Goal: Information Seeking & Learning: Learn about a topic

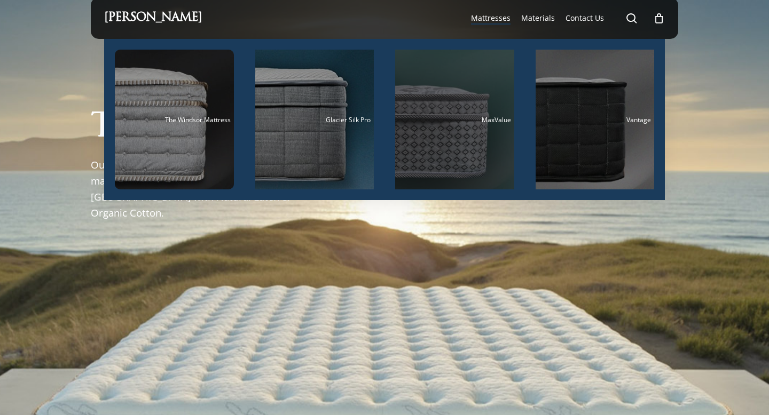
scroll to position [14, 0]
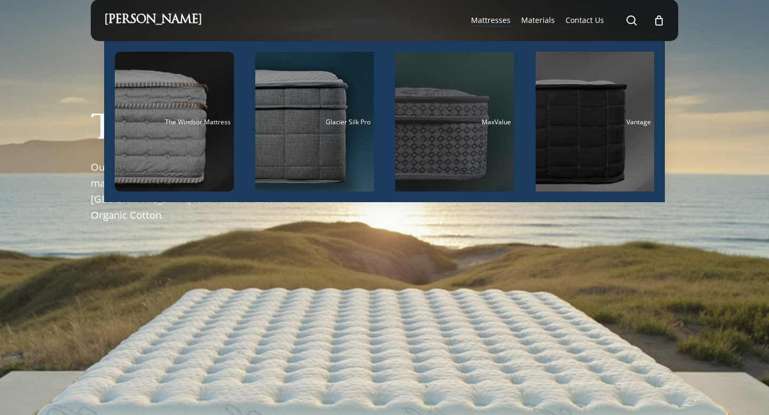
click at [488, 68] on div "Main Menu" at bounding box center [454, 122] width 119 height 140
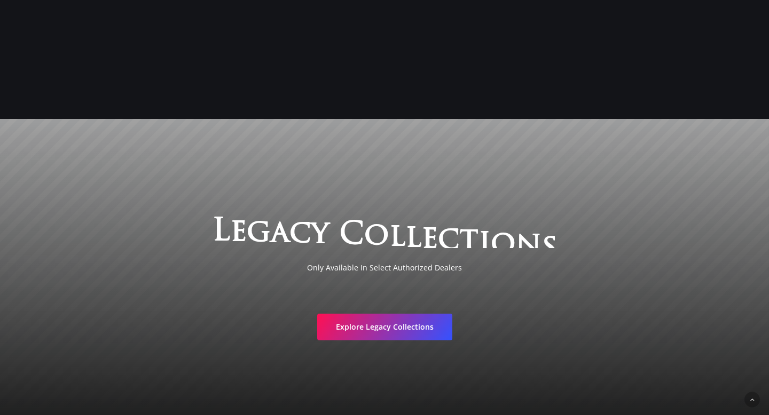
scroll to position [1945, 0]
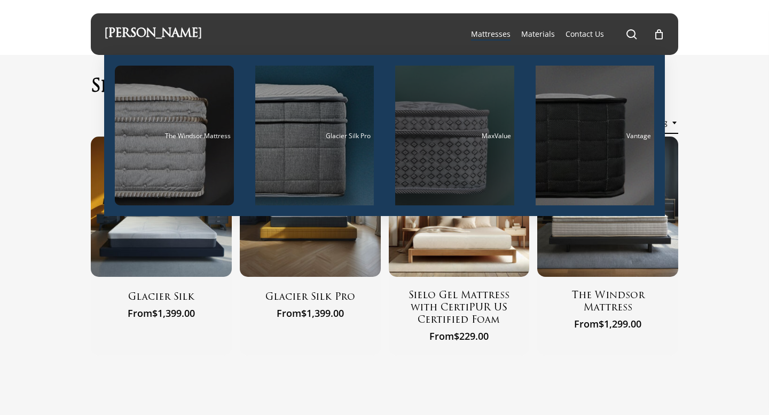
click at [466, 77] on div "Main Menu" at bounding box center [454, 136] width 119 height 140
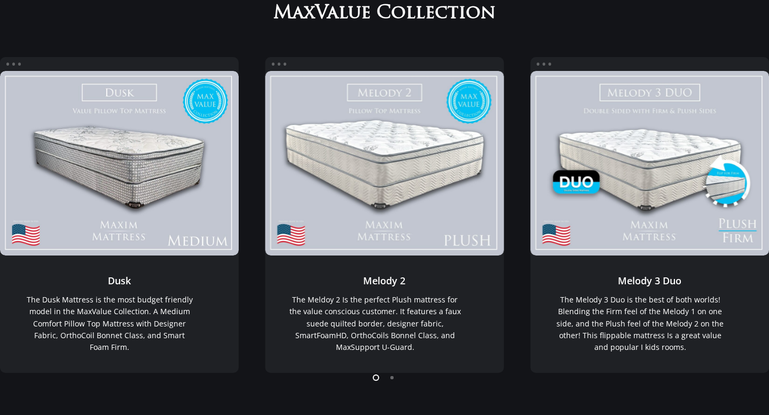
scroll to position [177, 0]
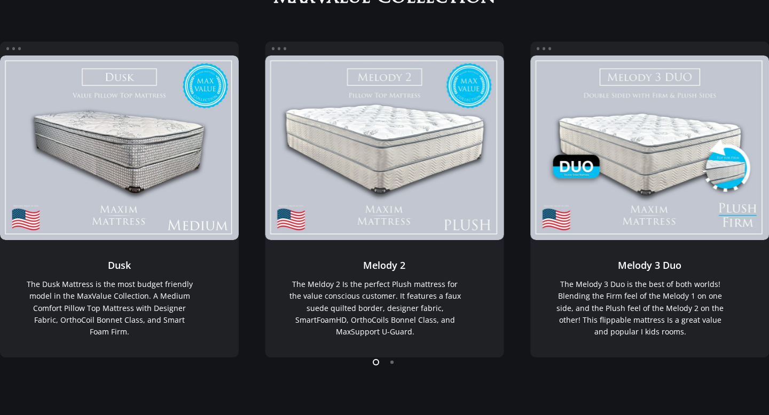
click at [391, 364] on li "Page dot 2" at bounding box center [392, 362] width 16 height 16
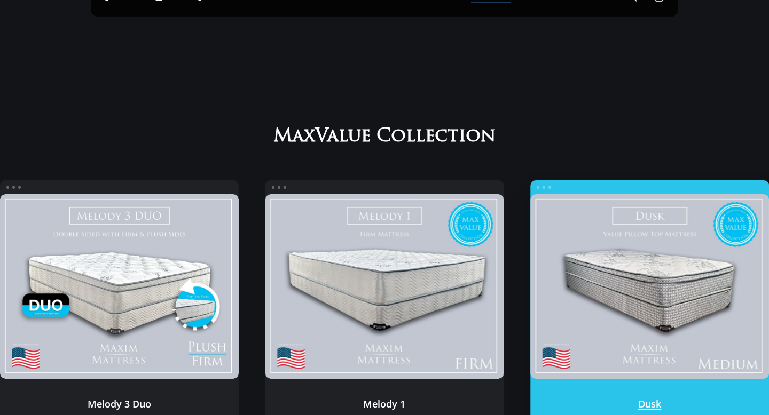
scroll to position [0, 0]
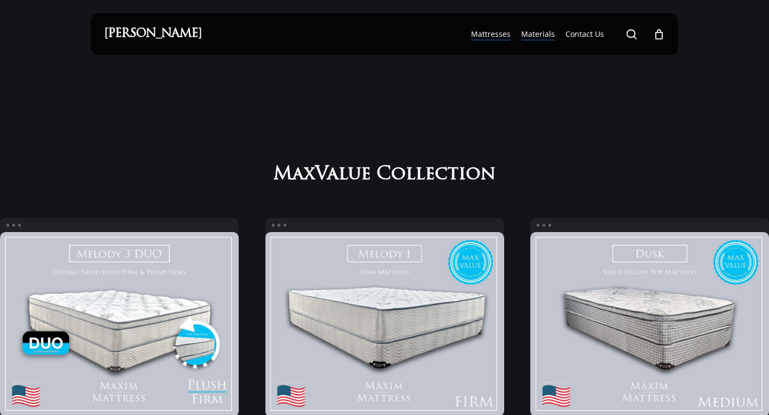
click at [538, 36] on span "Materials" at bounding box center [538, 34] width 34 height 10
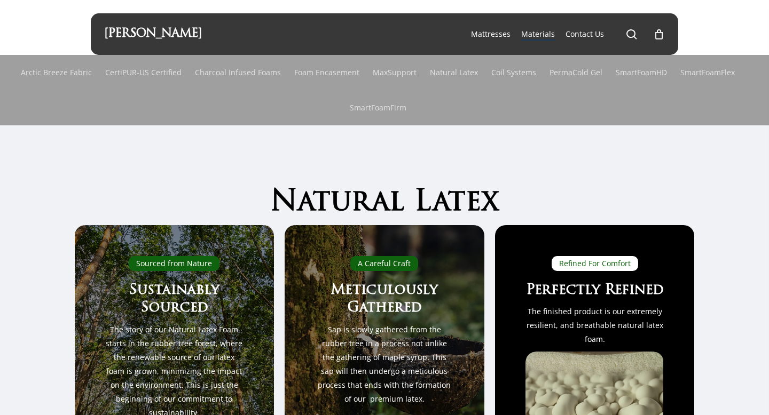
click at [560, 35] on li "Materials" at bounding box center [538, 34] width 44 height 42
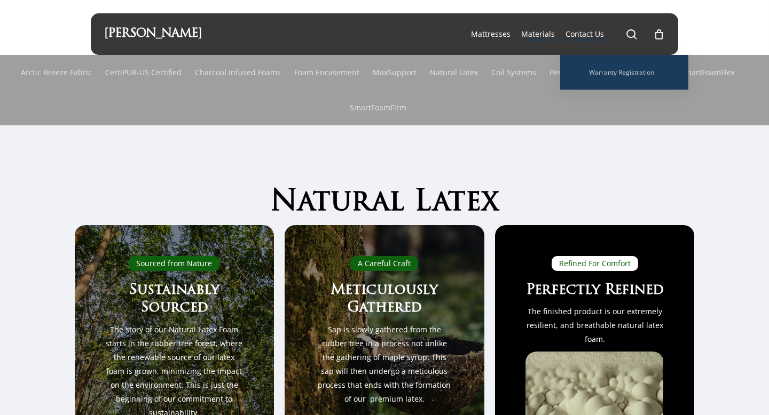
click at [477, 154] on div at bounding box center [384, 328] width 769 height 407
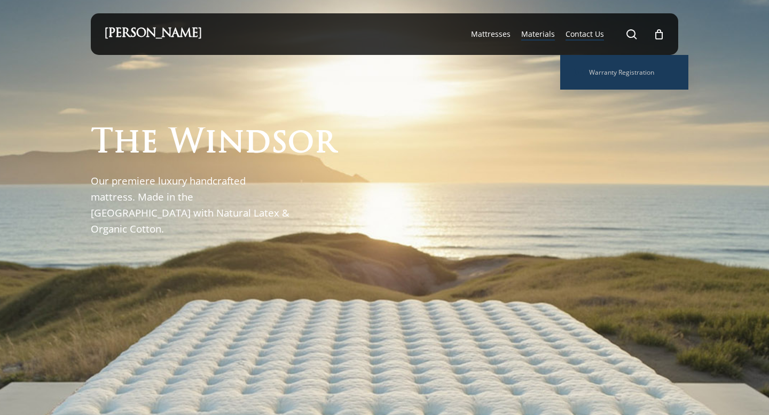
click at [538, 34] on span "Materials" at bounding box center [538, 34] width 34 height 10
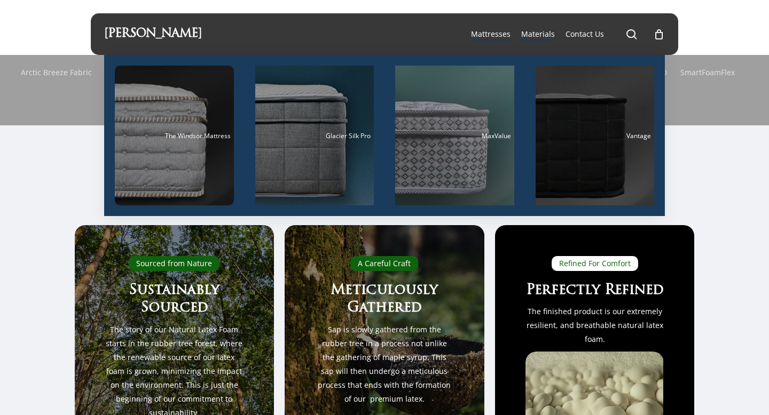
click at [553, 89] on div "Main Menu" at bounding box center [595, 136] width 119 height 140
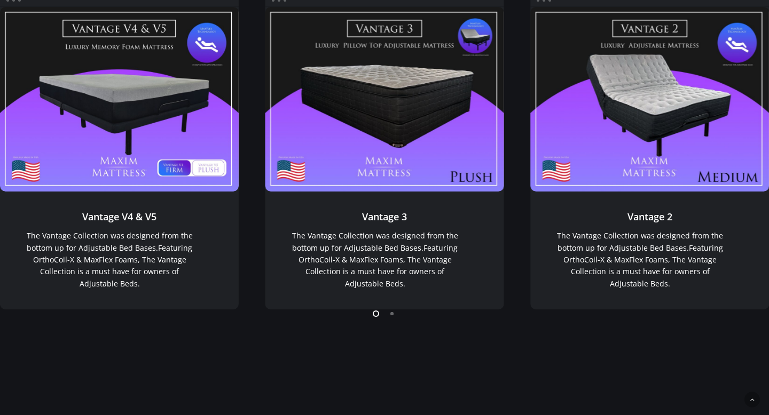
scroll to position [828, 0]
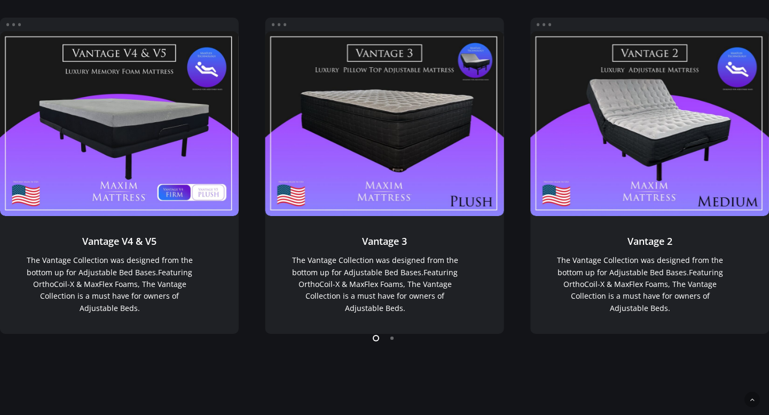
click at [395, 341] on li "Page dot 2" at bounding box center [392, 338] width 16 height 16
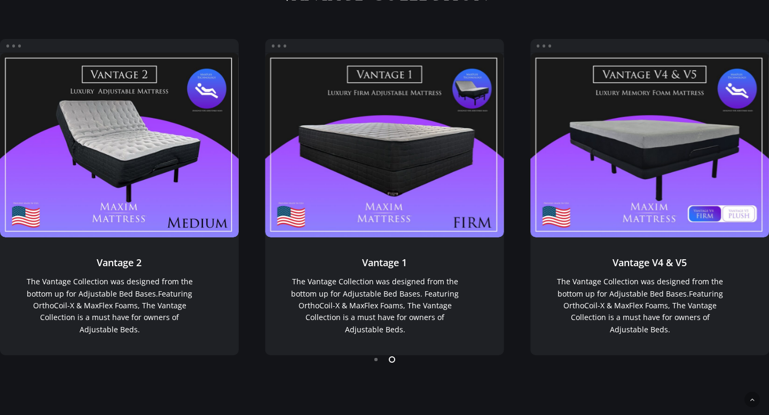
scroll to position [805, 0]
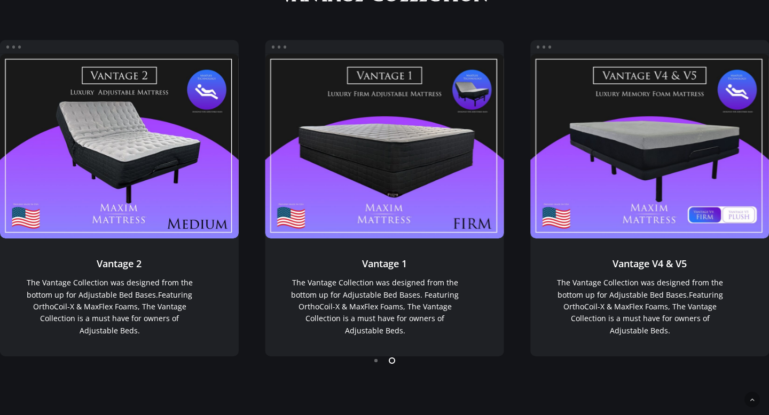
click at [377, 364] on li "Page dot 1" at bounding box center [376, 360] width 16 height 16
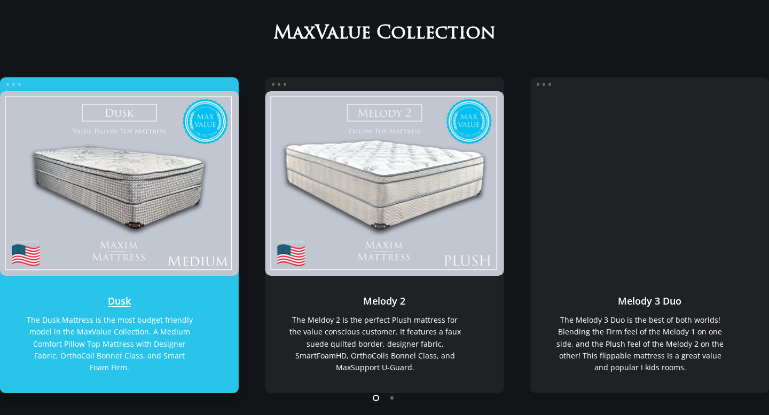
scroll to position [142, 0]
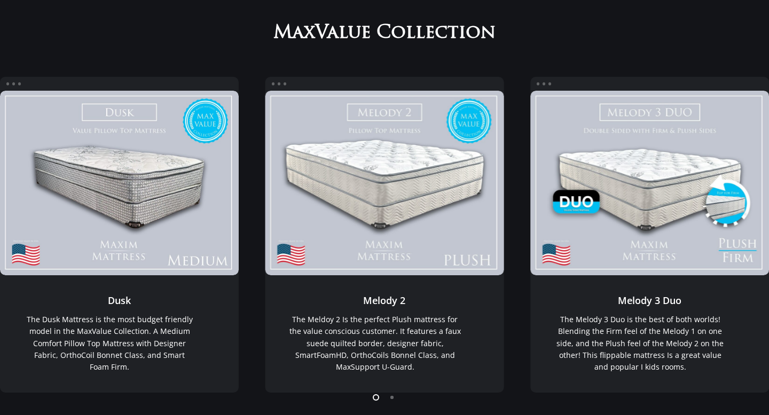
click at [394, 403] on li "Page dot 2" at bounding box center [392, 397] width 16 height 16
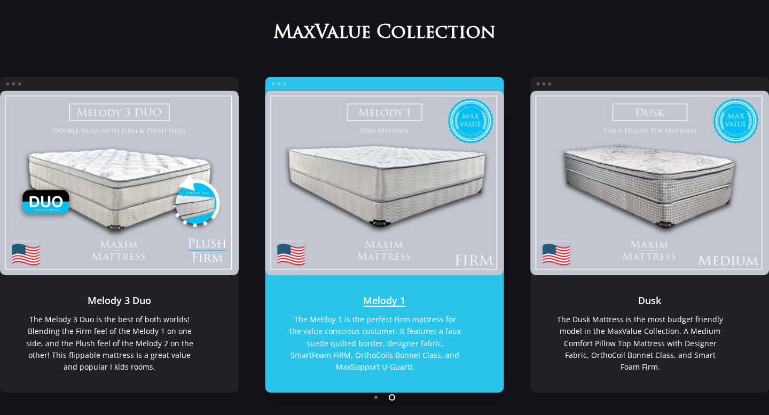
click at [395, 208] on link "Melody 1" at bounding box center [384, 183] width 239 height 185
click at [320, 207] on link "Melody 1" at bounding box center [384, 183] width 239 height 185
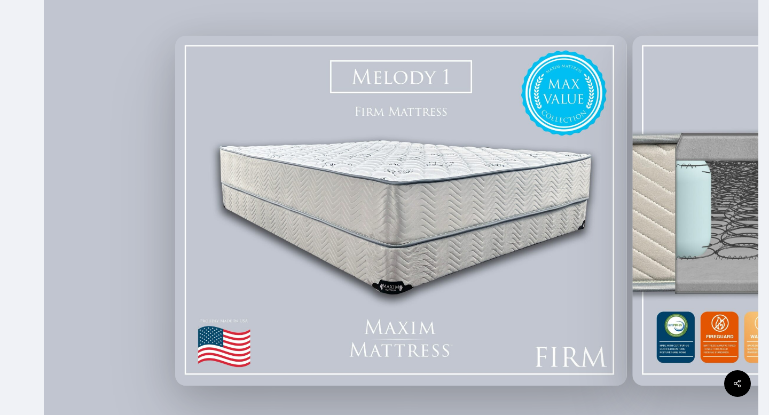
scroll to position [258, 0]
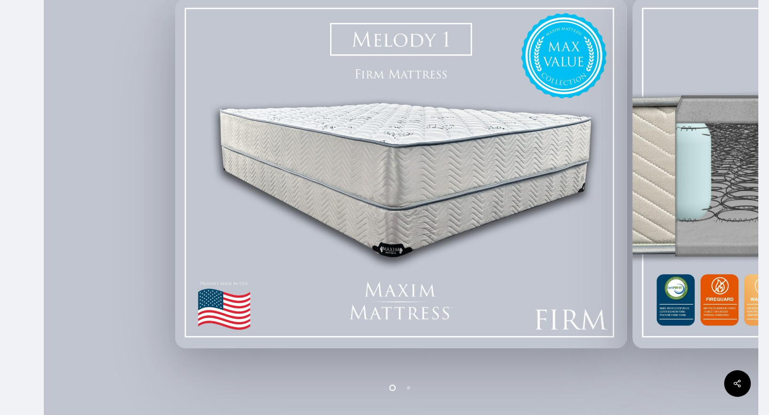
click at [410, 385] on li "Page dot 2" at bounding box center [409, 388] width 16 height 16
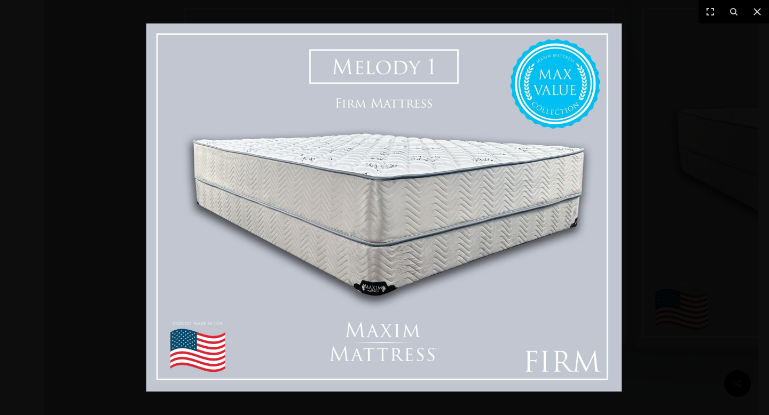
click at [642, 211] on div at bounding box center [384, 207] width 769 height 415
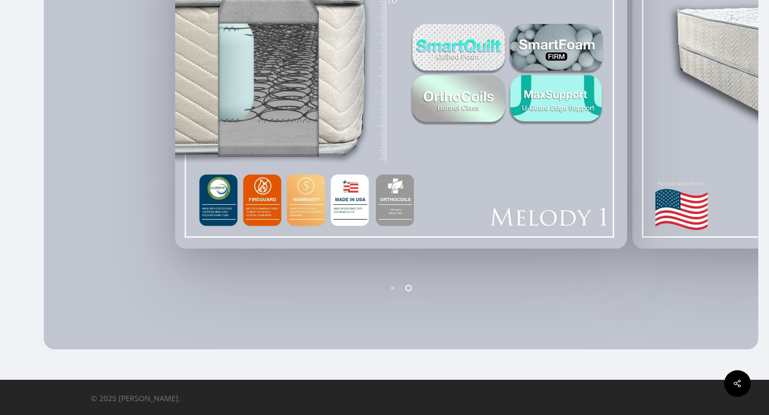
scroll to position [0, 0]
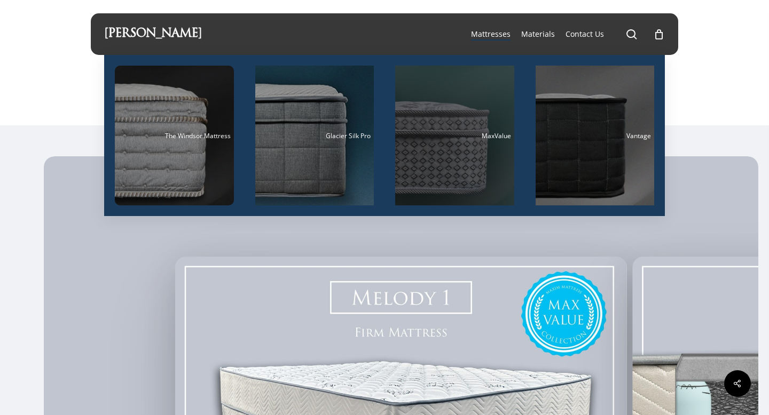
click at [469, 116] on div "Main Menu" at bounding box center [454, 136] width 119 height 140
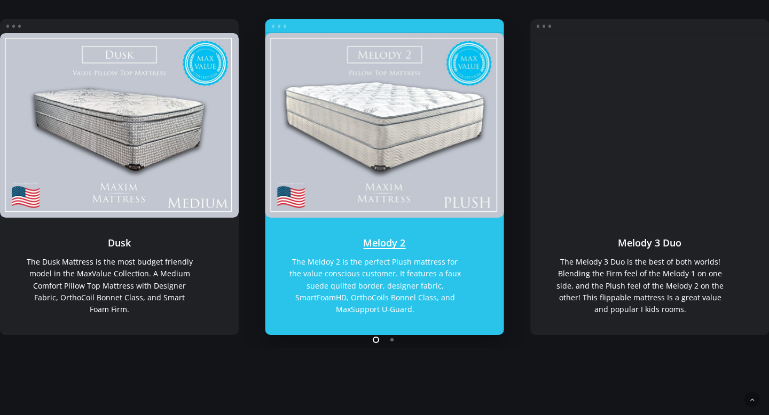
scroll to position [200, 0]
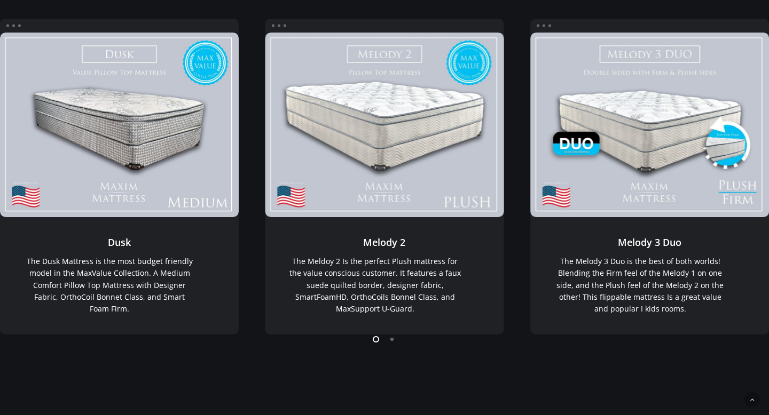
click at [391, 344] on li "Page dot 2" at bounding box center [392, 339] width 16 height 16
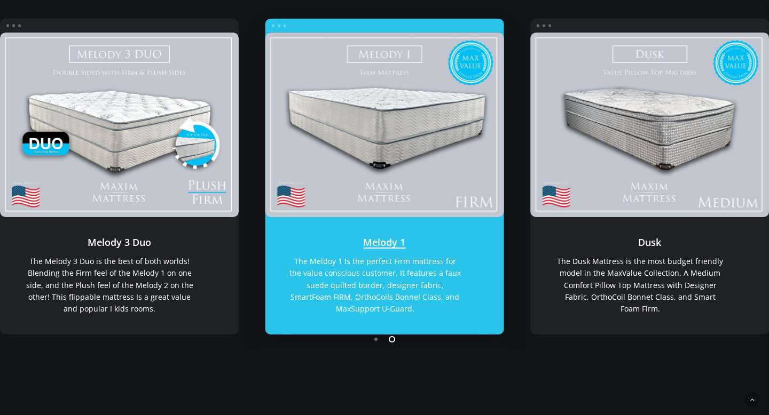
click at [398, 270] on link "Melody 1" at bounding box center [384, 276] width 239 height 118
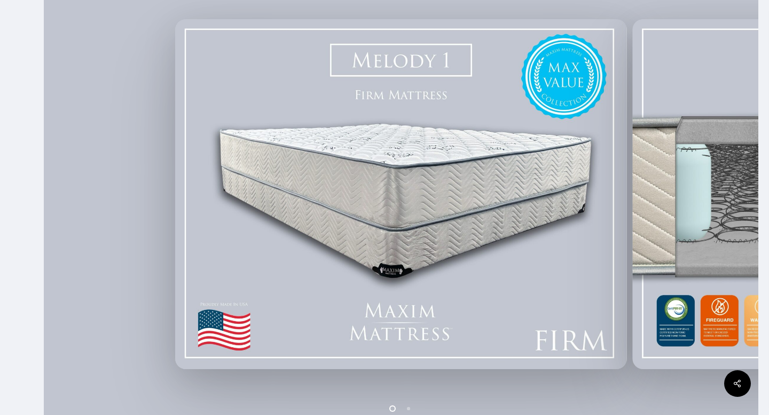
scroll to position [358, 0]
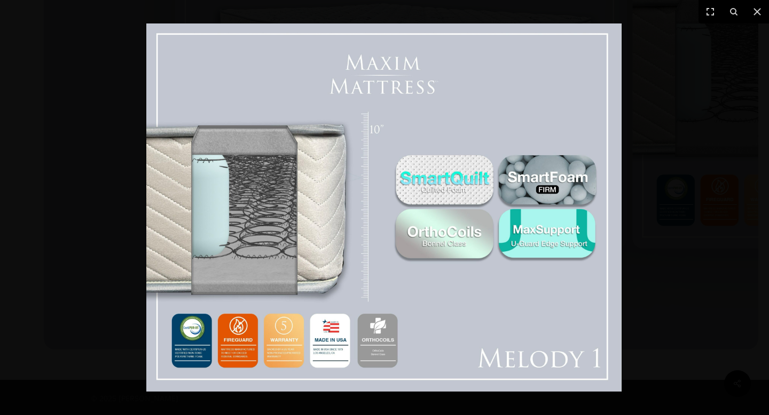
click at [662, 97] on div at bounding box center [384, 207] width 769 height 415
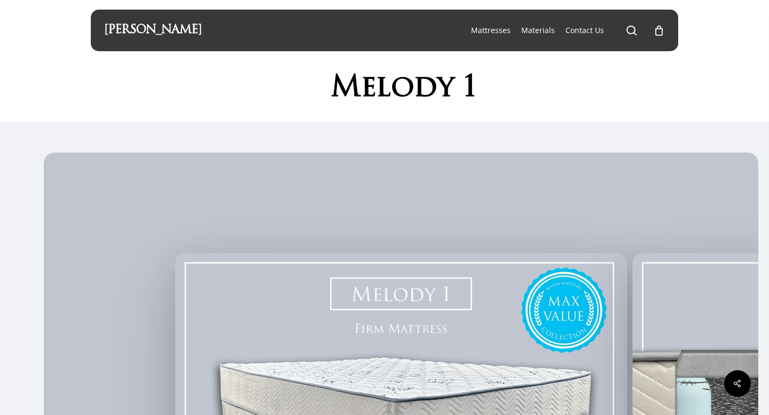
scroll to position [0, 0]
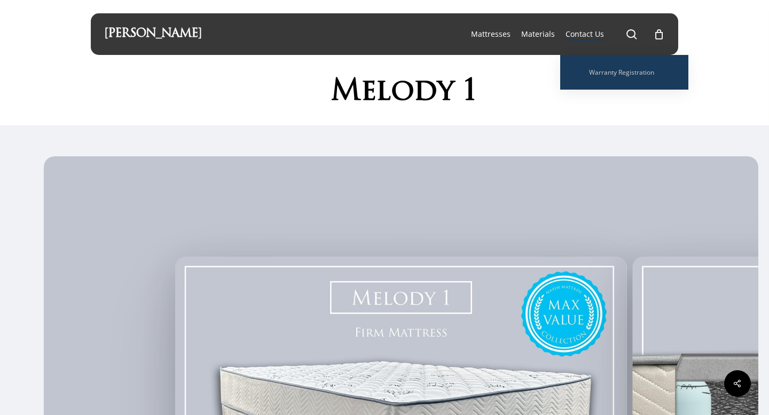
click at [580, 36] on span "Contact Us" at bounding box center [584, 34] width 38 height 10
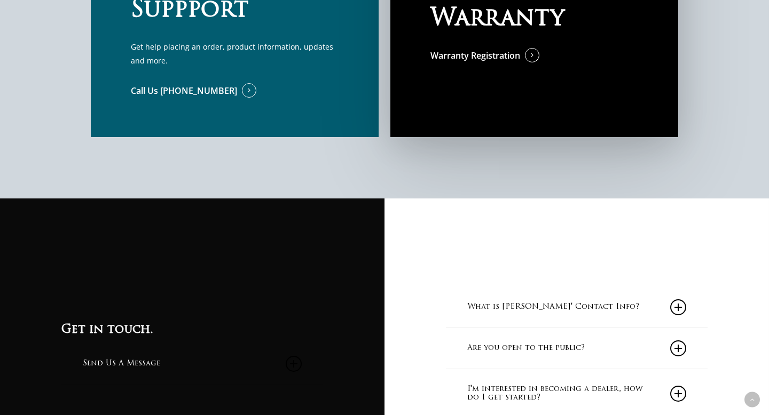
scroll to position [966, 0]
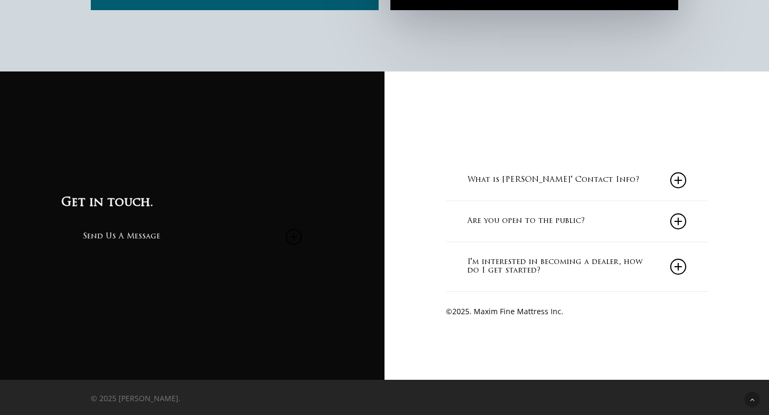
click at [482, 224] on link "Are you open to the public?" at bounding box center [576, 221] width 219 height 41
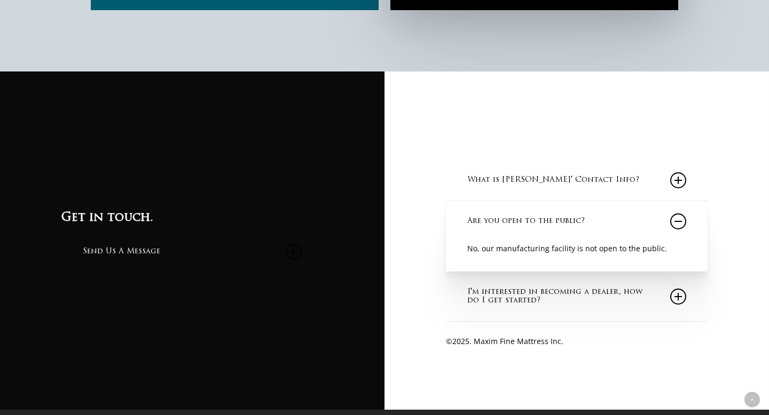
click at [483, 300] on link "I'm interested in becoming a dealer, how do I get started?" at bounding box center [576, 296] width 219 height 49
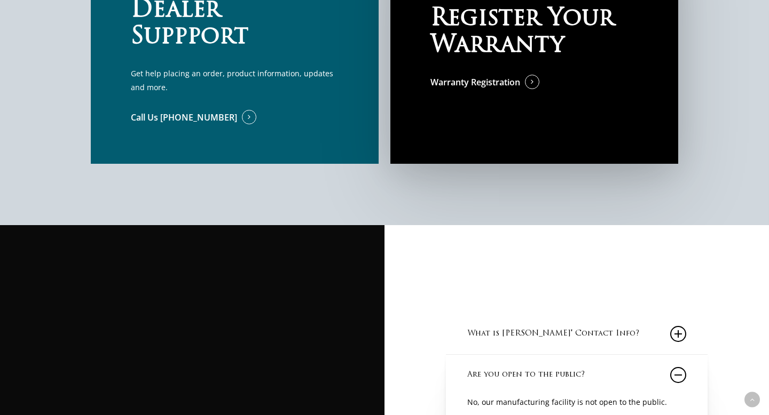
scroll to position [555, 0]
